Goal: Task Accomplishment & Management: Manage account settings

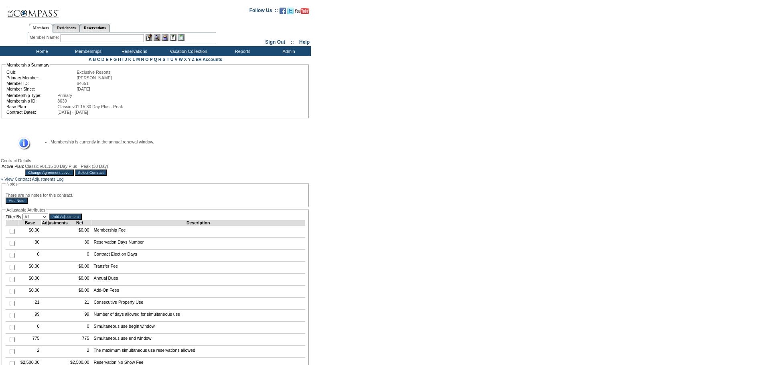
click at [73, 175] on input "Change Agreement Level" at bounding box center [49, 173] width 49 height 6
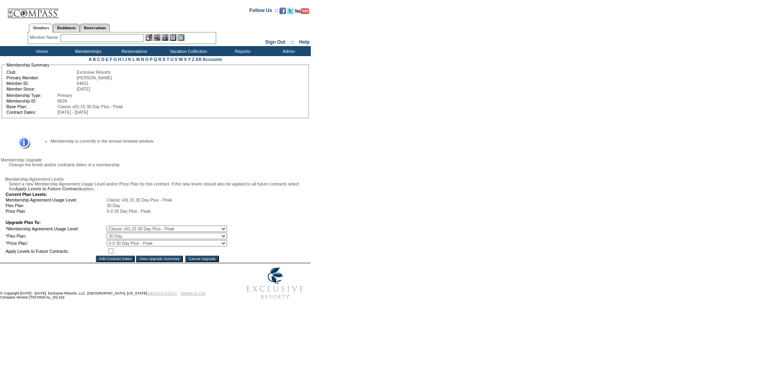
click at [187, 239] on select "0 Day 10 Day 15 Day 20 Day 25 Day 30 Day" at bounding box center [167, 236] width 120 height 6
select select "173"
click at [112, 239] on select "0 Day 10 Day 15 Day 20 Day 25 Day 30 Day" at bounding box center [167, 236] width 120 height 6
click at [113, 254] on input "checkbox" at bounding box center [110, 251] width 5 height 5
checkbox input "true"
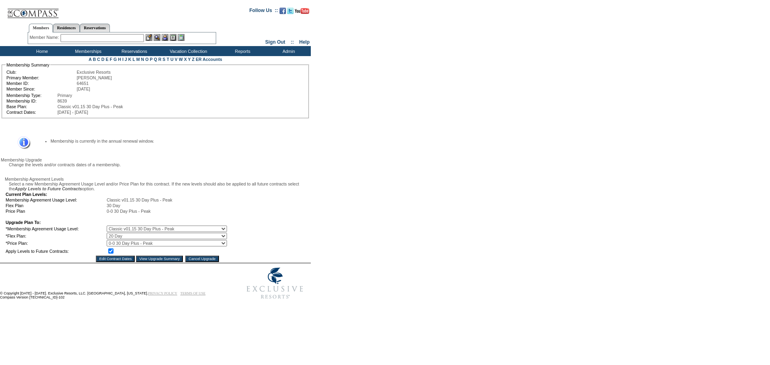
click at [156, 262] on input "View Upgrade Summary" at bounding box center [159, 259] width 47 height 6
